Goal: Transaction & Acquisition: Purchase product/service

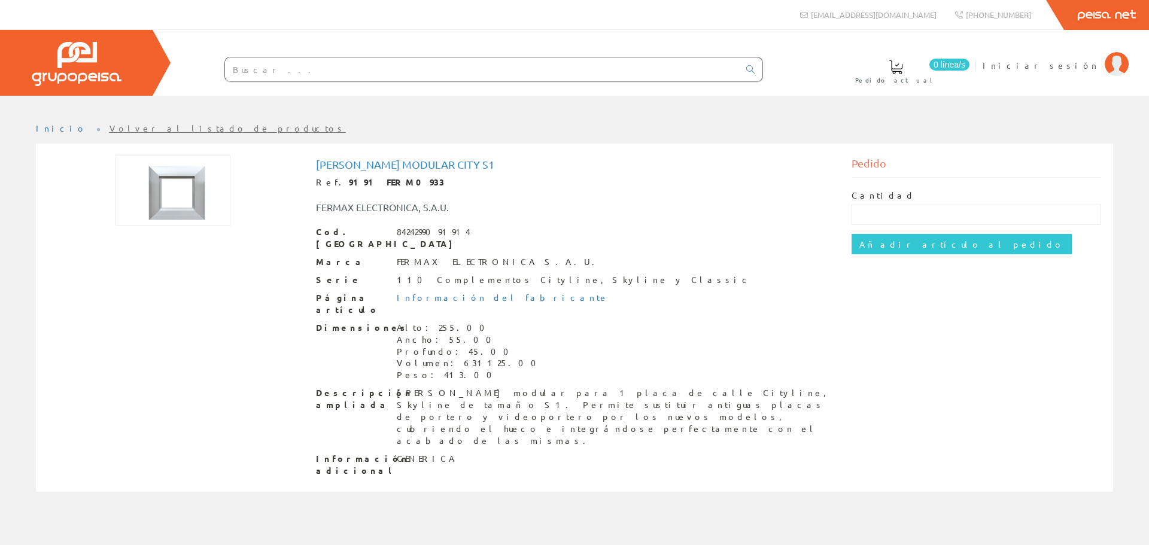
click at [325, 68] on input "text" at bounding box center [482, 69] width 514 height 24
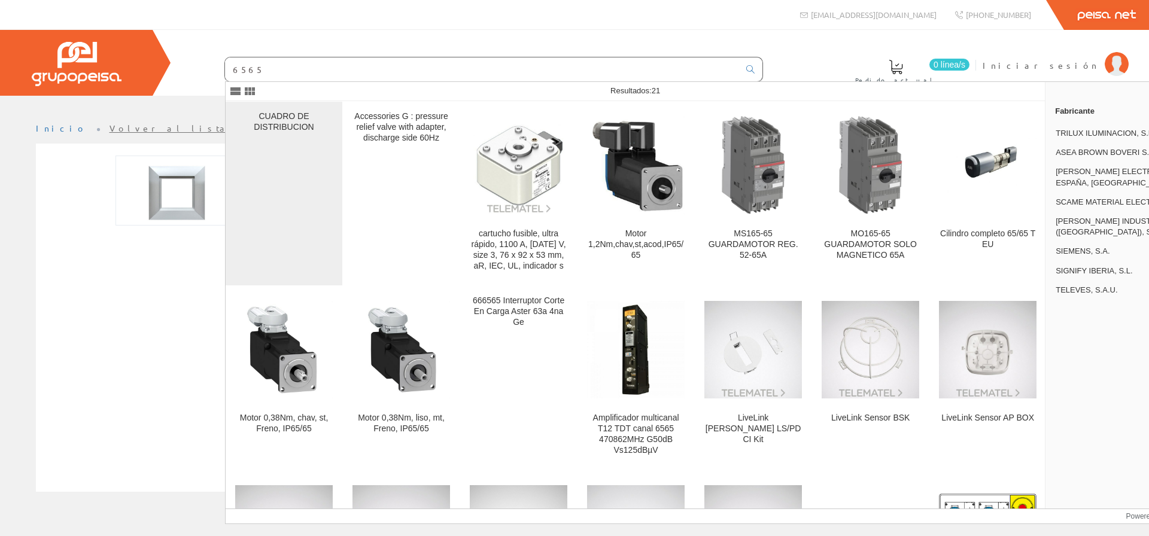
type input "6565"
click at [269, 138] on div "CUADRO DE DISTRIBUCION" at bounding box center [284, 193] width 98 height 165
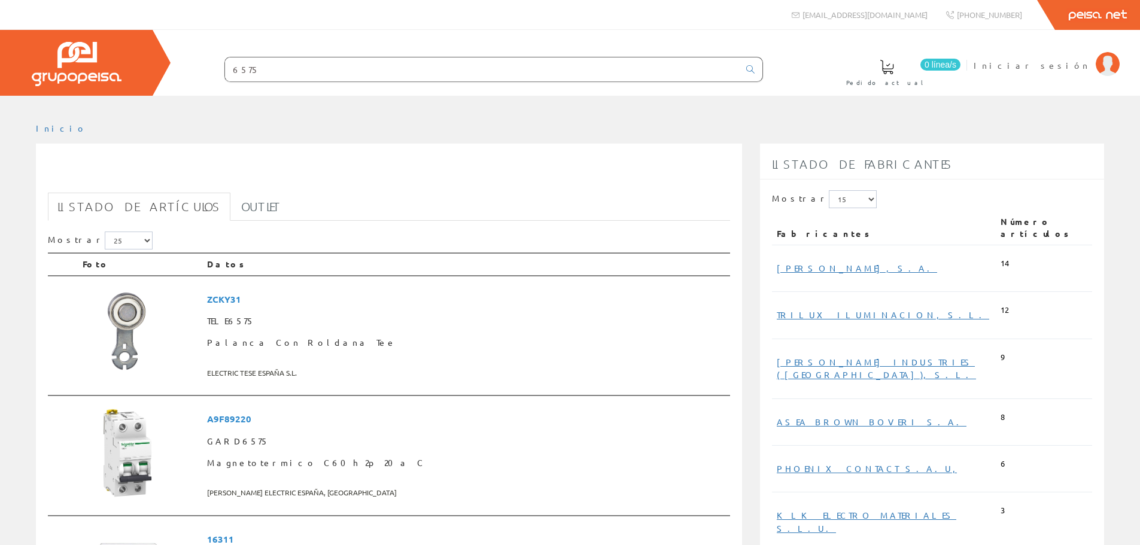
click at [332, 67] on input "6575" at bounding box center [482, 69] width 514 height 24
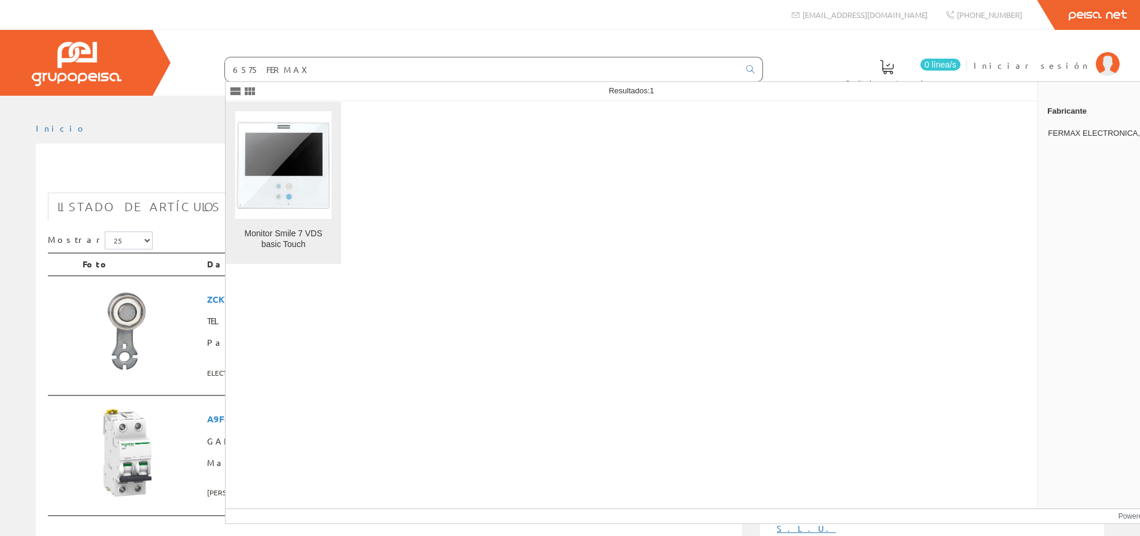
type input "6575 FERMAX"
click at [317, 178] on img at bounding box center [283, 165] width 96 height 90
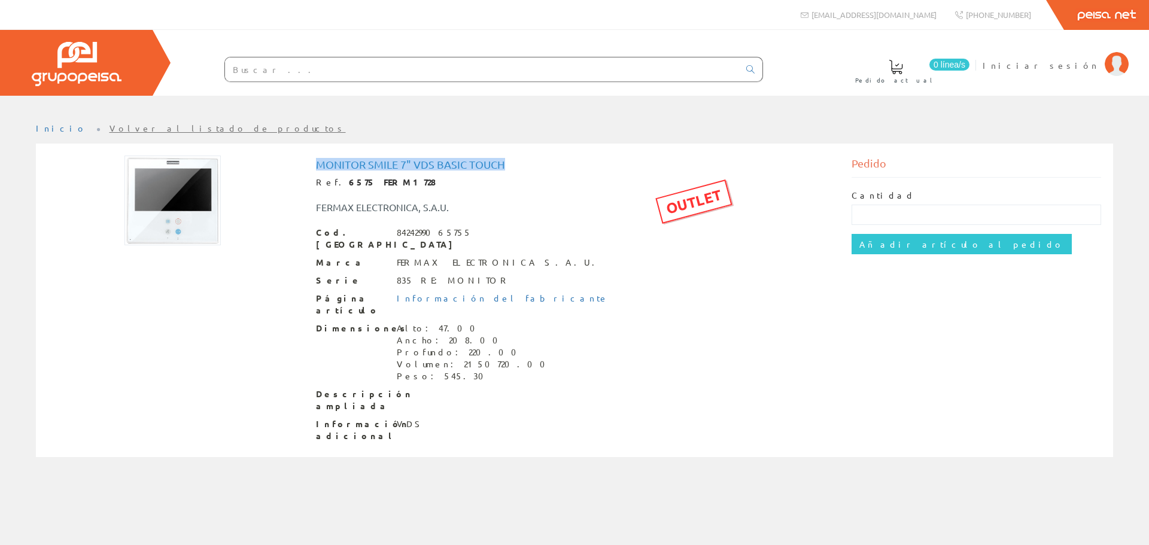
drag, startPoint x: 508, startPoint y: 164, endPoint x: 318, endPoint y: 159, distance: 190.4
click at [318, 159] on h1 "Monitor Smile 7" VDS basic Touch" at bounding box center [575, 165] width 518 height 12
copy h1 "Monitor Smile 7" VDS basic Touch"
click at [896, 214] on input "text" at bounding box center [977, 215] width 250 height 20
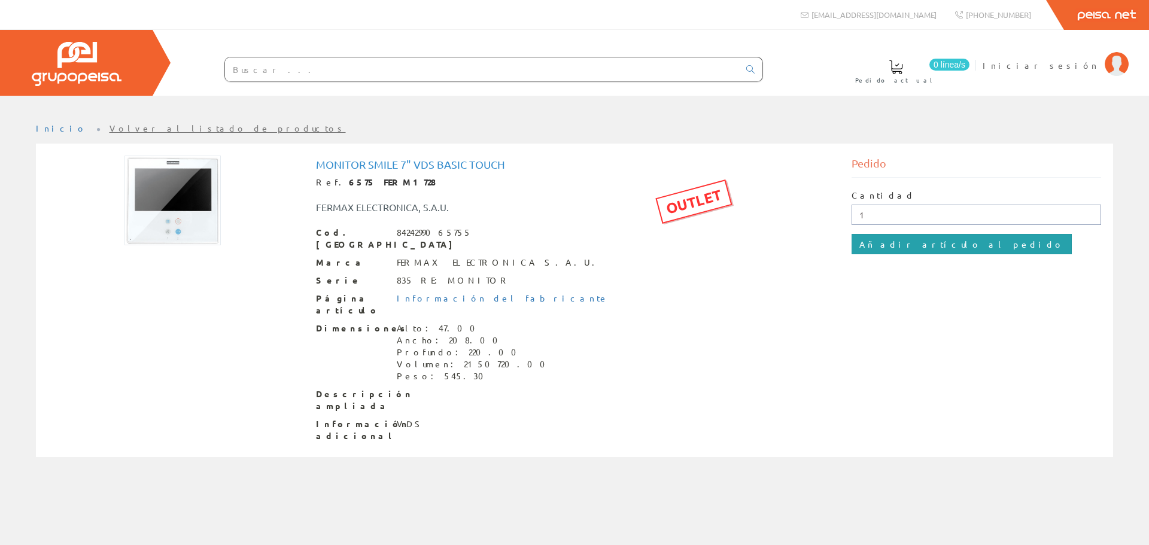
type input "1"
click at [911, 250] on input "Añadir artículo al pedido" at bounding box center [962, 244] width 220 height 20
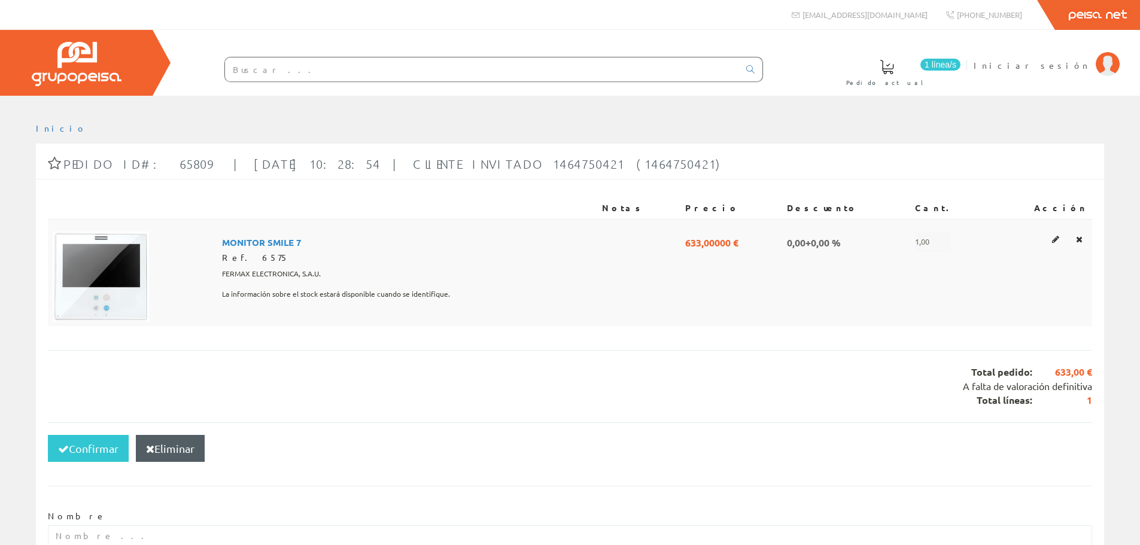
click at [302, 244] on span "MONITOR SMILE 7" at bounding box center [262, 242] width 80 height 20
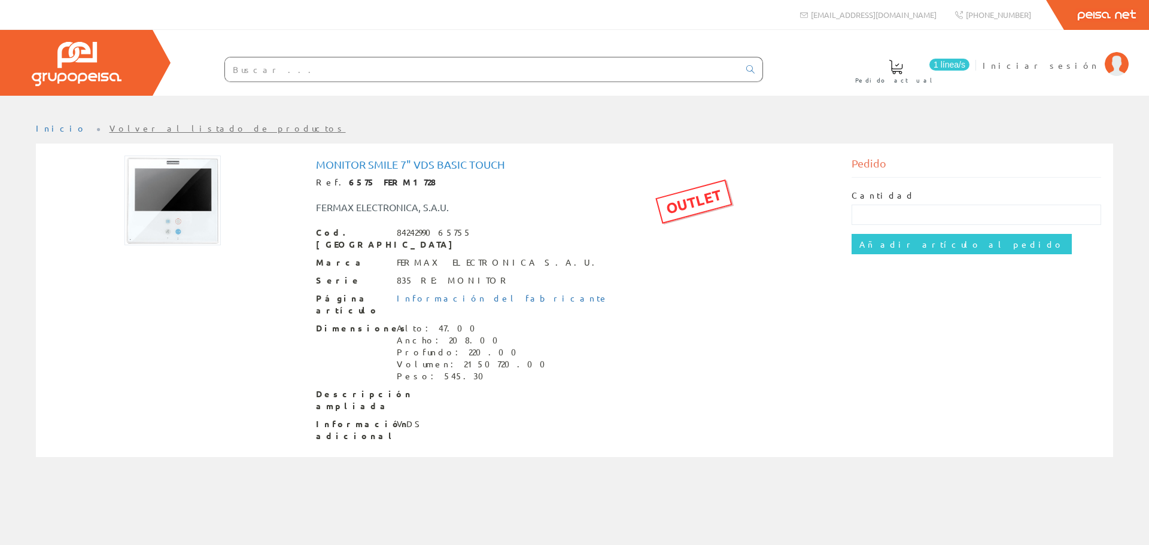
click at [390, 59] on input "text" at bounding box center [482, 69] width 514 height 24
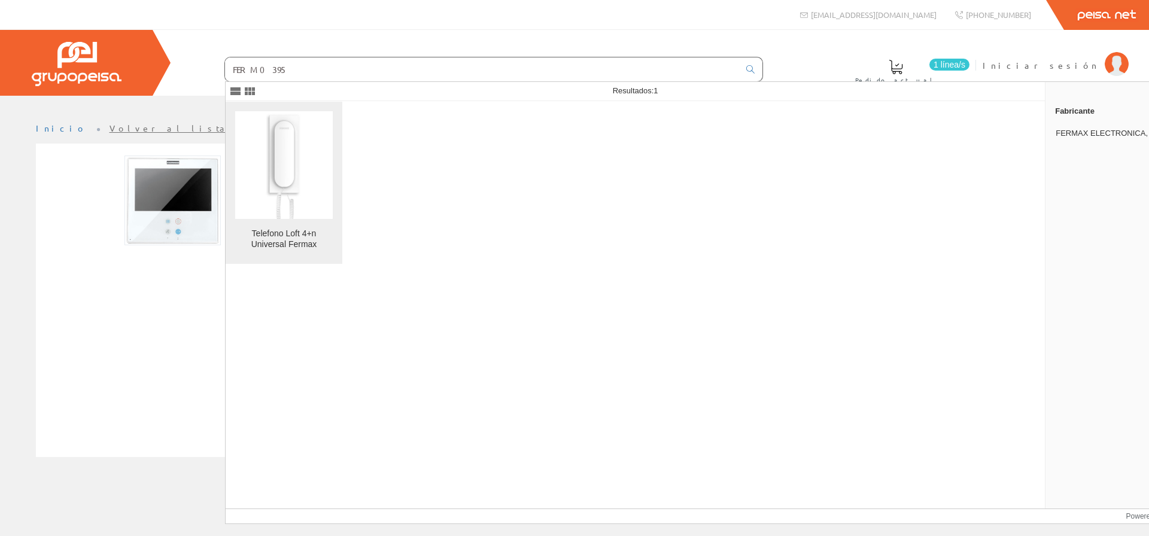
type input "FERM0395"
click at [287, 187] on img at bounding box center [284, 165] width 53 height 108
